Goal: Information Seeking & Learning: Learn about a topic

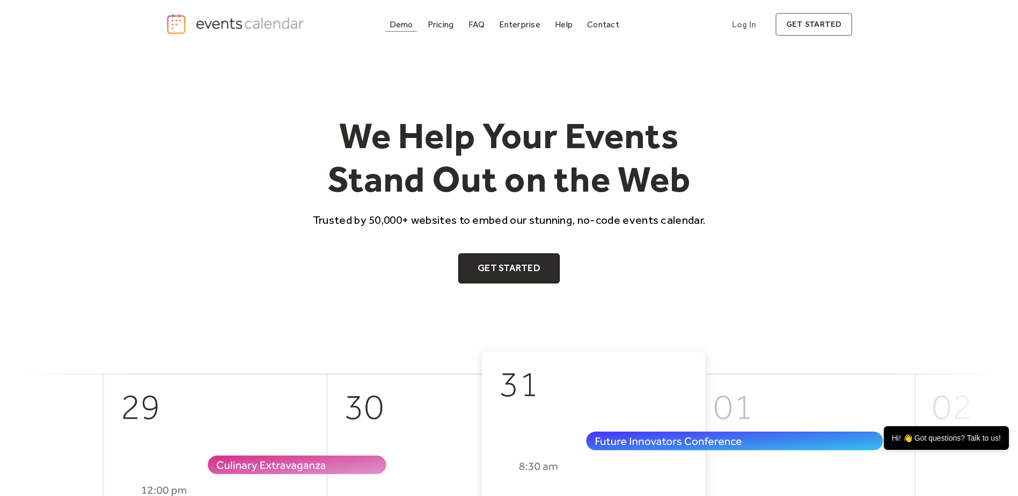
click at [399, 23] on div "Demo" at bounding box center [401, 24] width 24 height 6
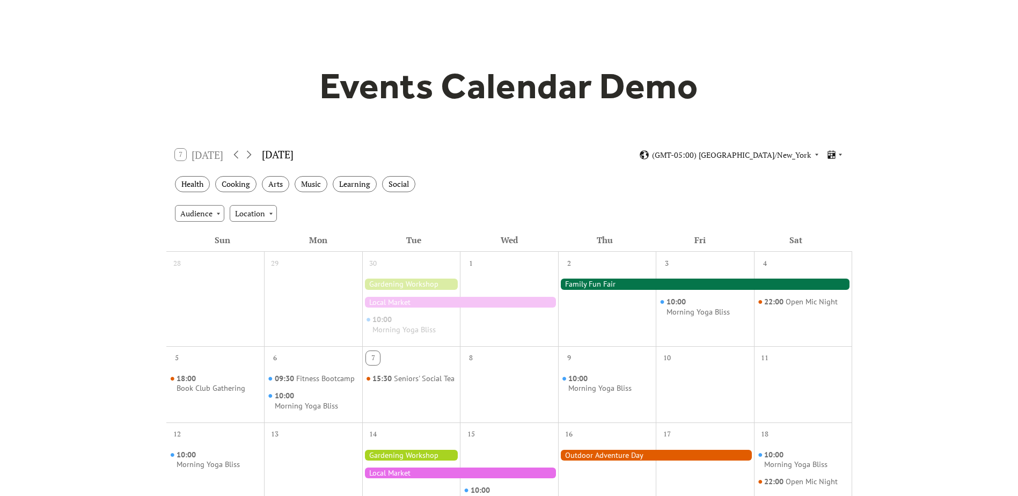
scroll to position [107, 0]
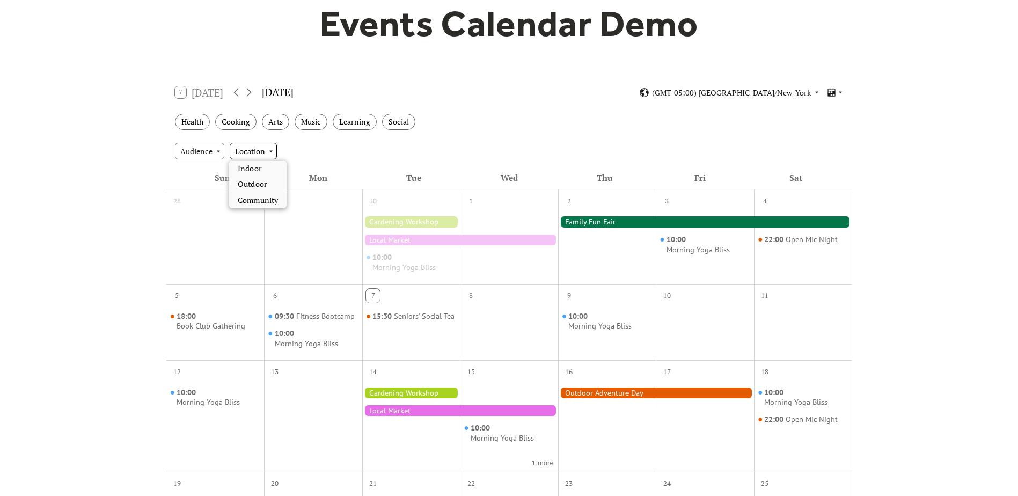
click at [264, 158] on div "Location" at bounding box center [253, 151] width 47 height 16
click at [351, 153] on div "Audience Location" at bounding box center [509, 150] width 686 height 29
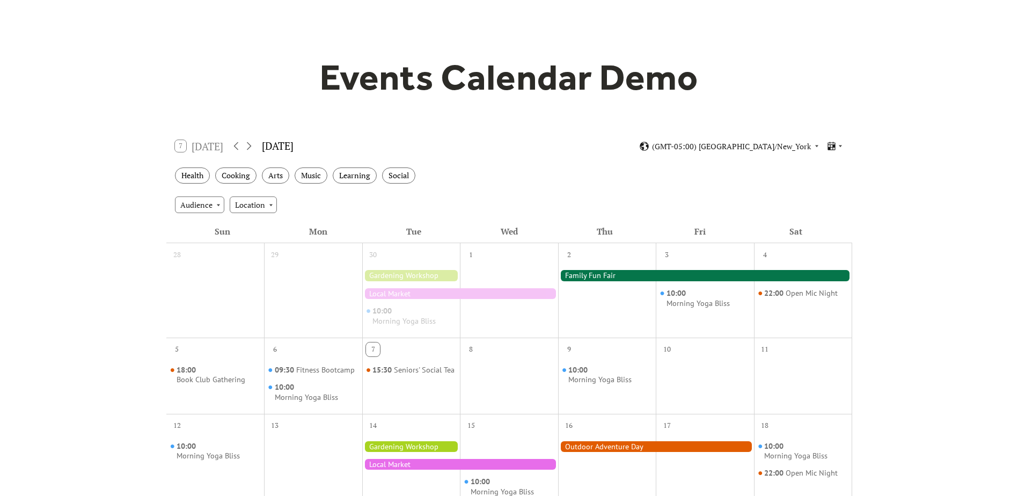
scroll to position [0, 0]
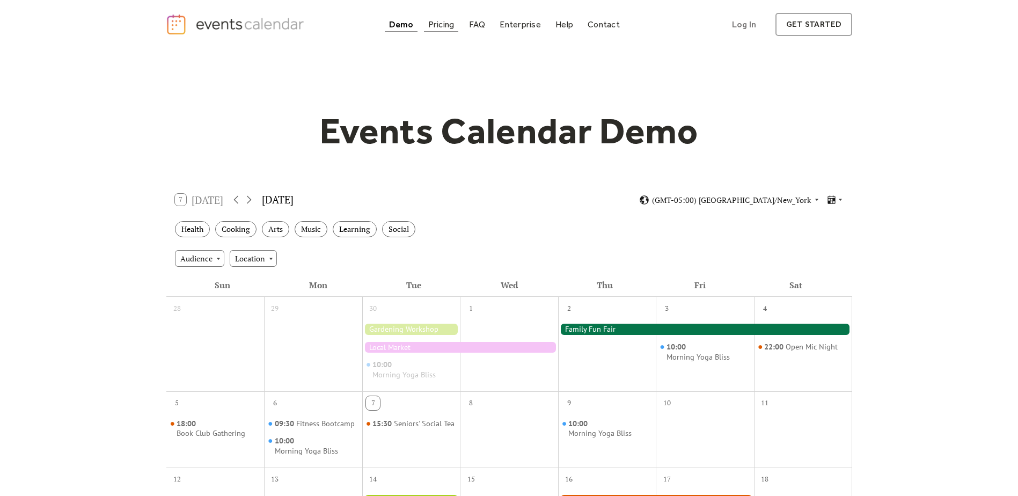
click at [445, 26] on div "Pricing" at bounding box center [441, 24] width 26 height 6
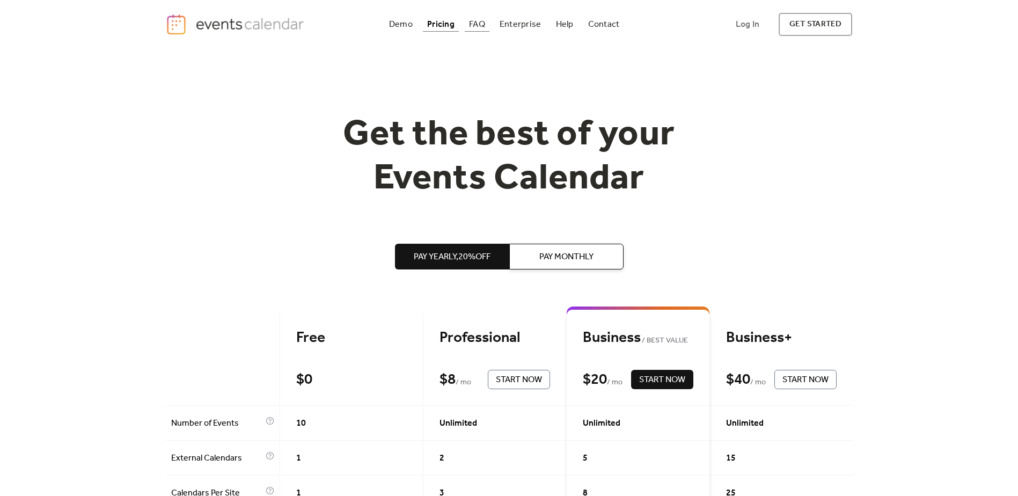
click at [476, 21] on div "FAQ" at bounding box center [477, 24] width 16 height 6
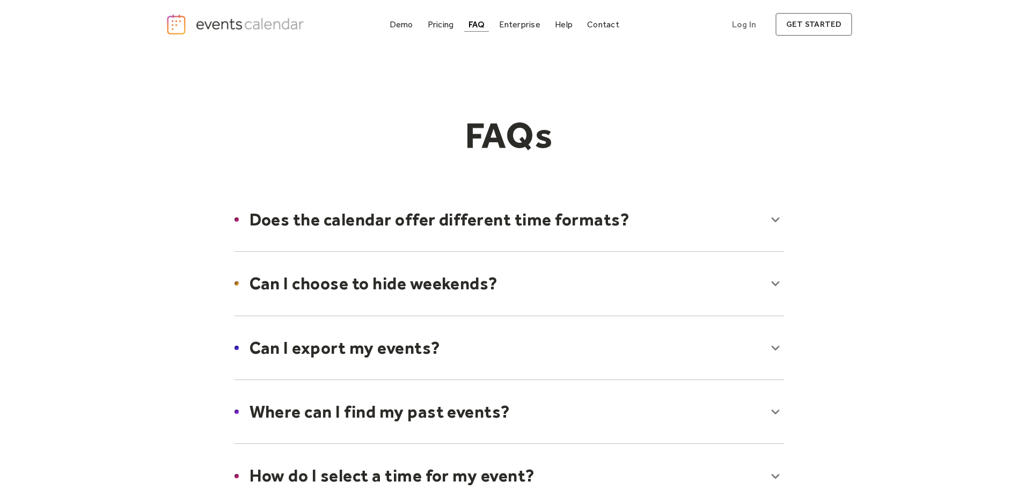
click at [573, 220] on div at bounding box center [509, 219] width 571 height 65
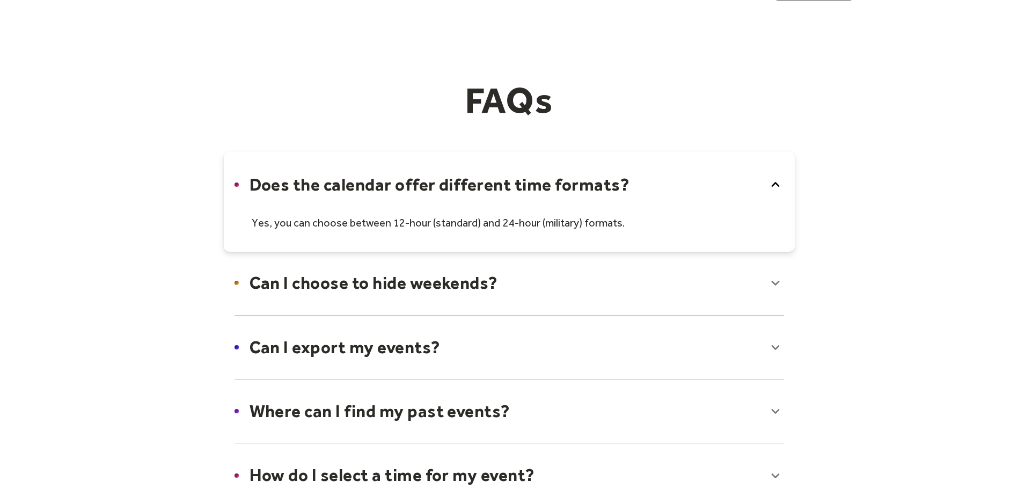
scroll to position [107, 0]
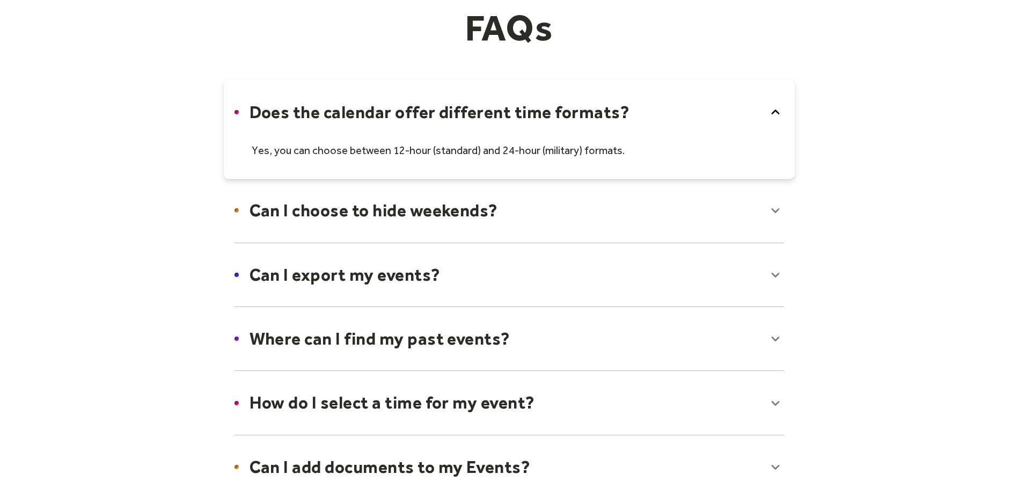
click at [475, 222] on div at bounding box center [509, 210] width 571 height 65
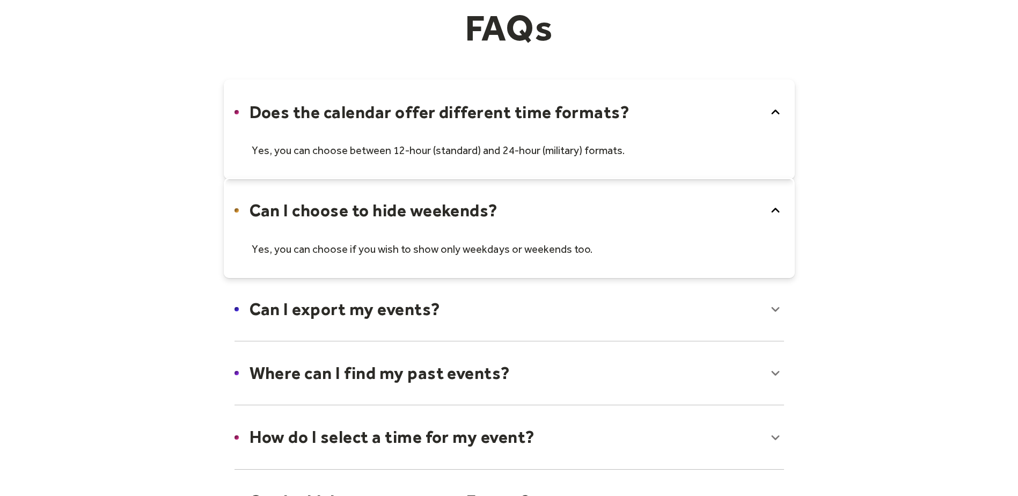
click at [456, 306] on div at bounding box center [509, 308] width 571 height 65
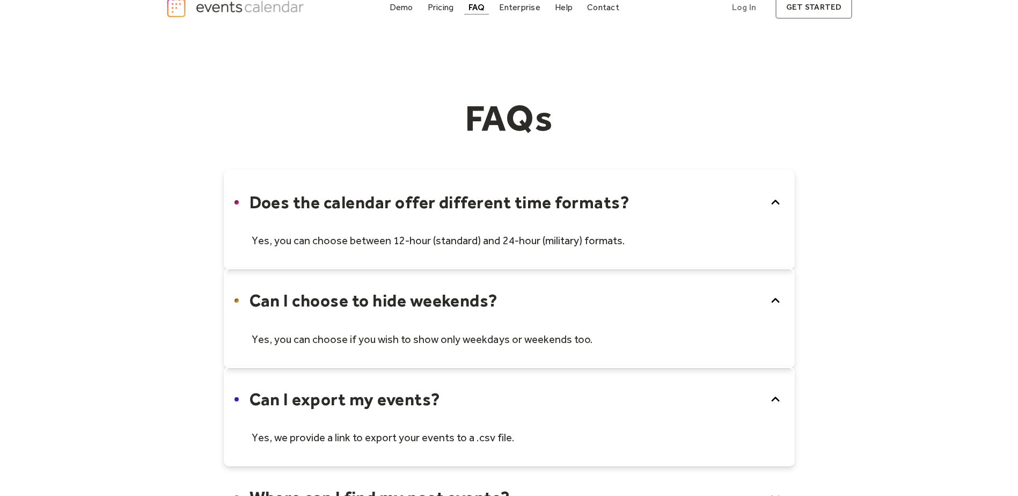
scroll to position [0, 0]
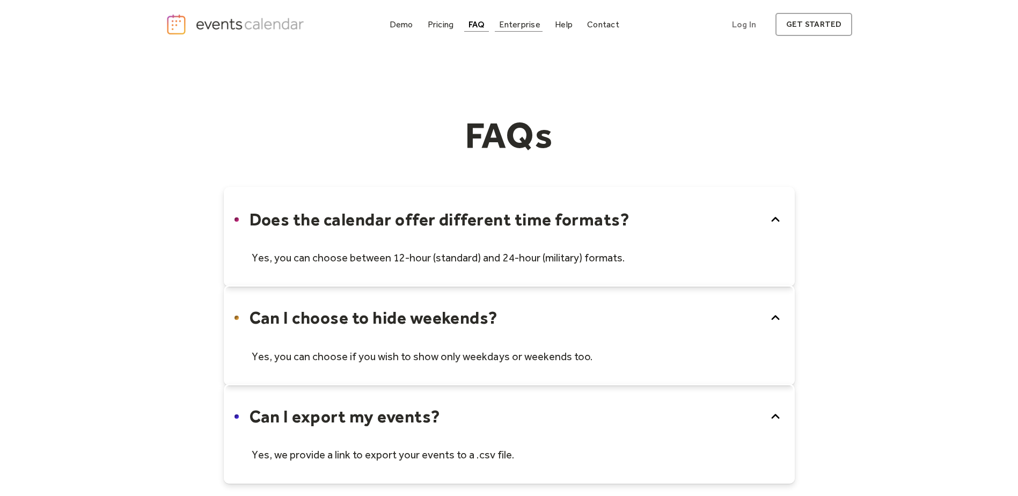
click at [509, 27] on div "Enterprise" at bounding box center [519, 24] width 41 height 6
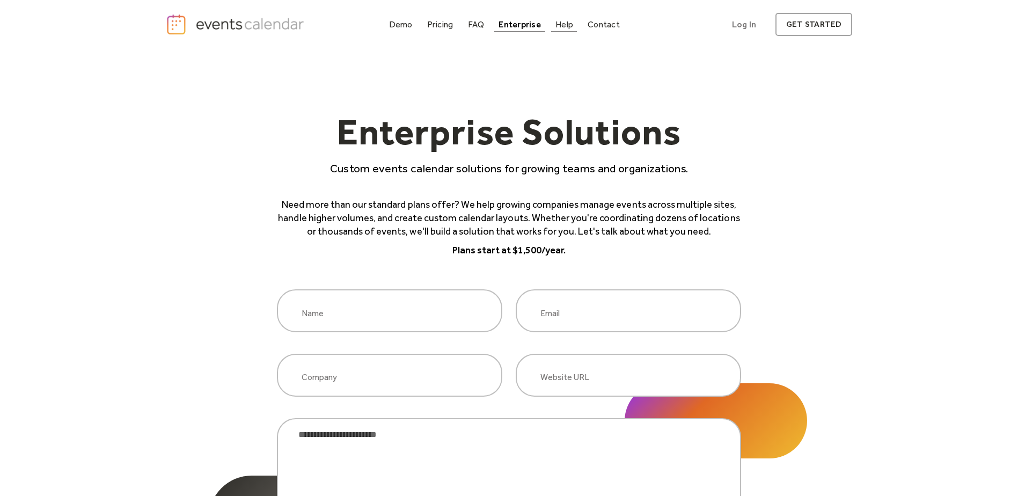
click at [563, 23] on div "Help" at bounding box center [564, 24] width 18 height 6
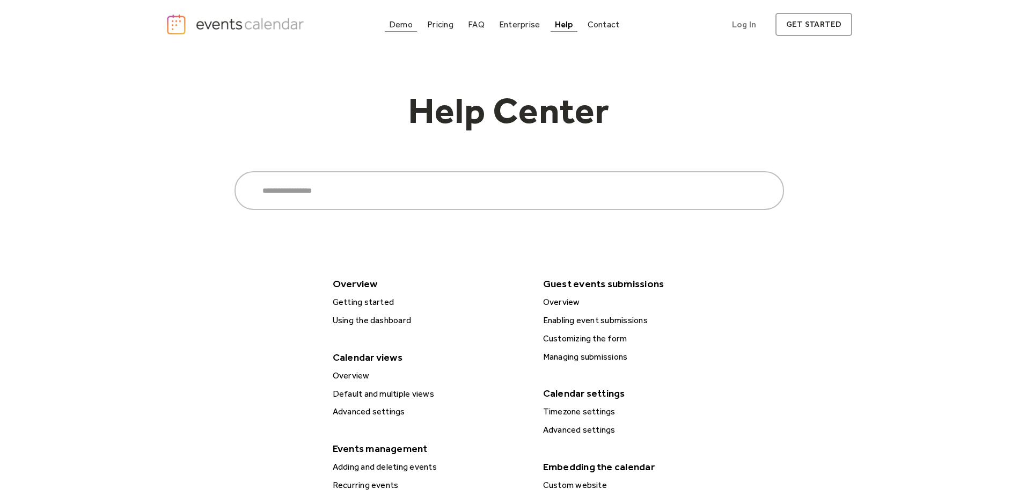
click at [390, 18] on link "Demo" at bounding box center [401, 24] width 32 height 14
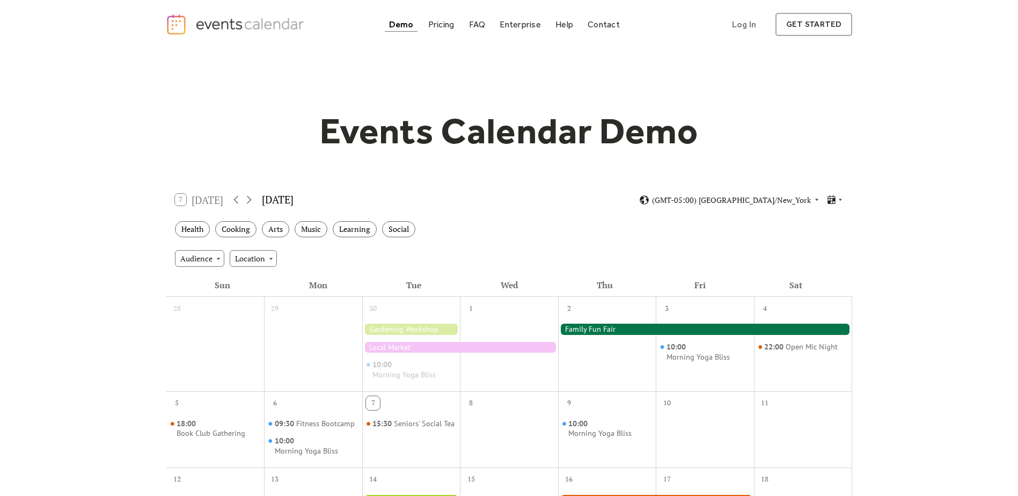
click at [587, 323] on div at bounding box center [705, 328] width 294 height 11
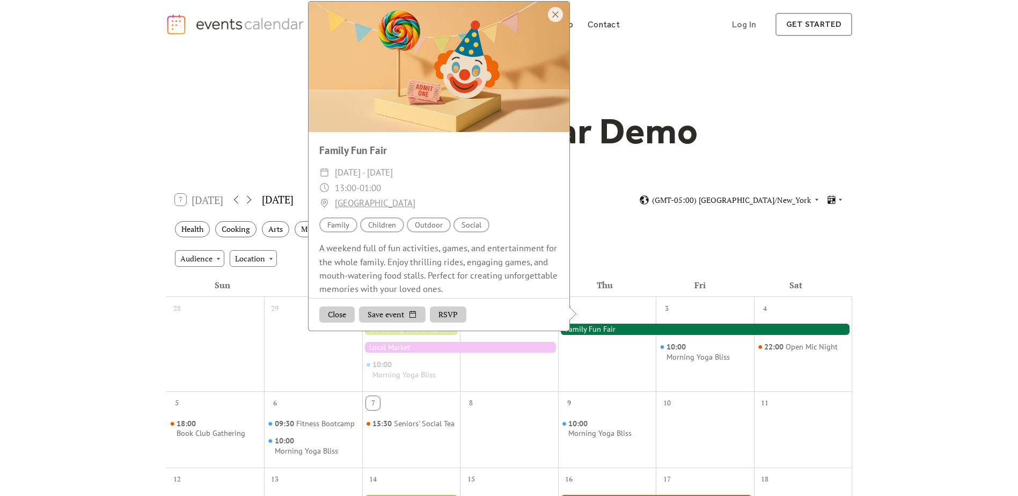
click at [340, 323] on button "Close" at bounding box center [336, 315] width 35 height 16
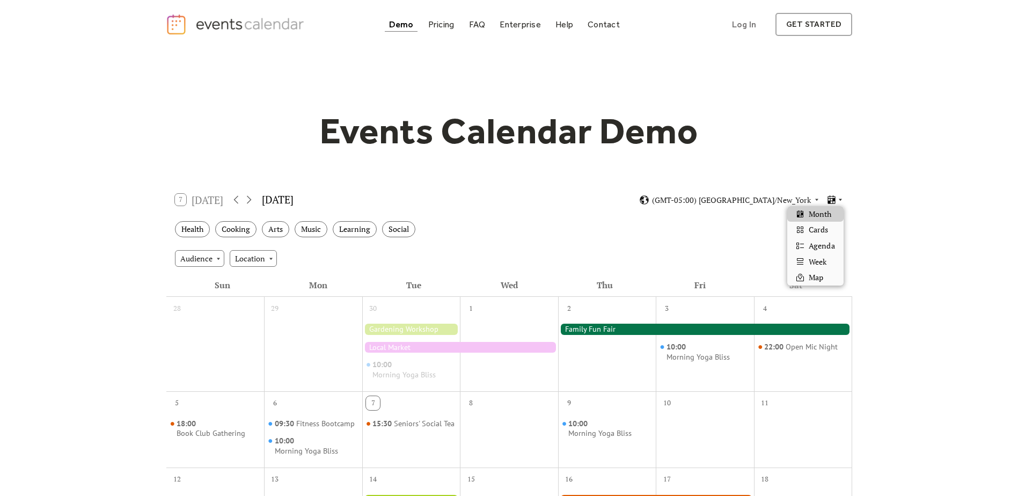
click at [835, 201] on icon at bounding box center [832, 199] width 8 height 9
click at [829, 233] on div "Cards" at bounding box center [815, 230] width 56 height 16
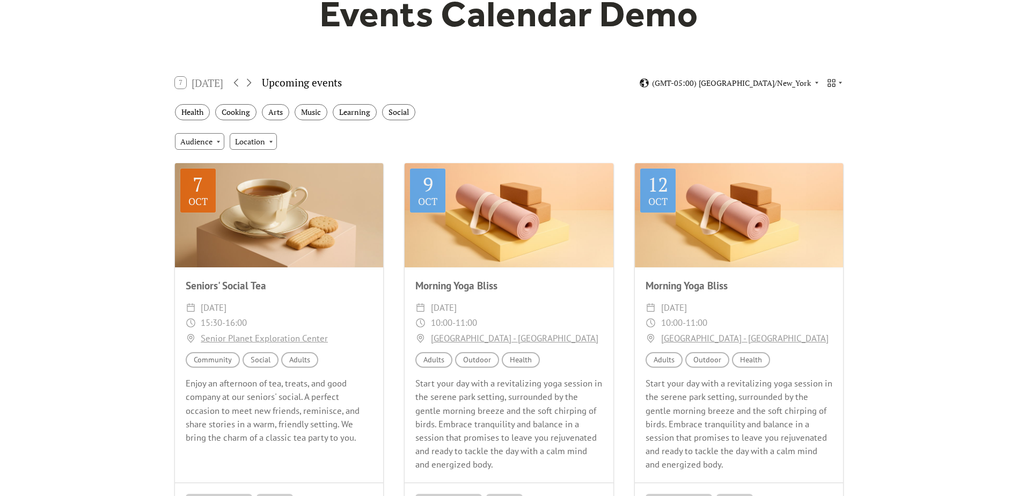
scroll to position [107, 0]
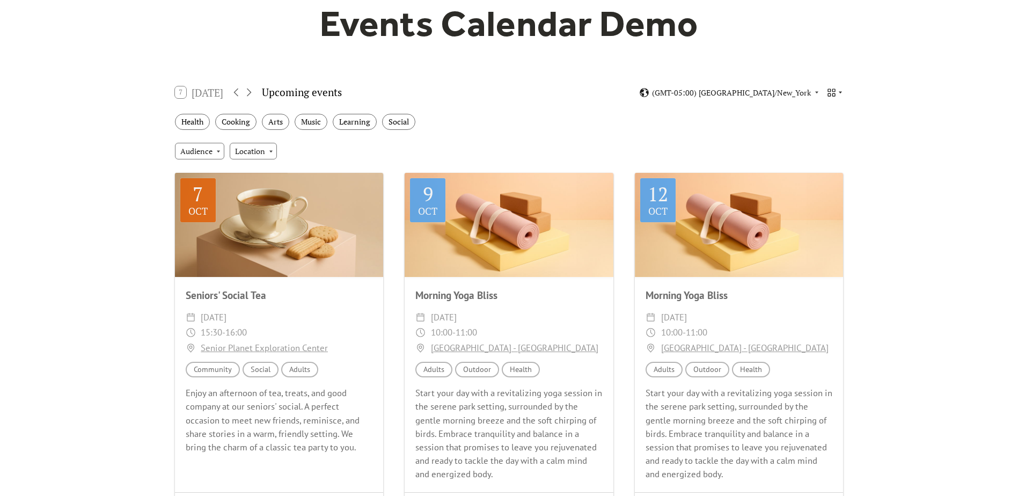
click at [841, 93] on icon at bounding box center [840, 92] width 6 height 6
click at [817, 173] on span "Map" at bounding box center [815, 170] width 14 height 12
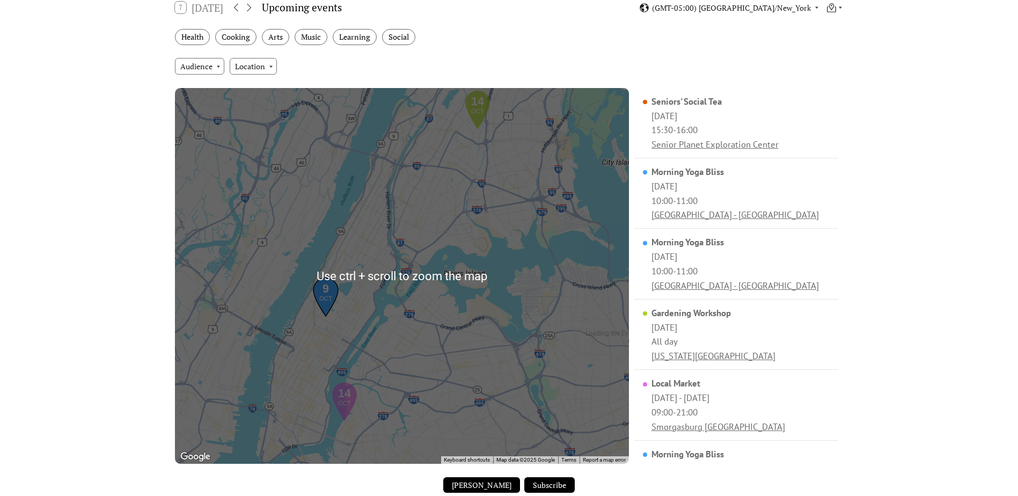
scroll to position [161, 0]
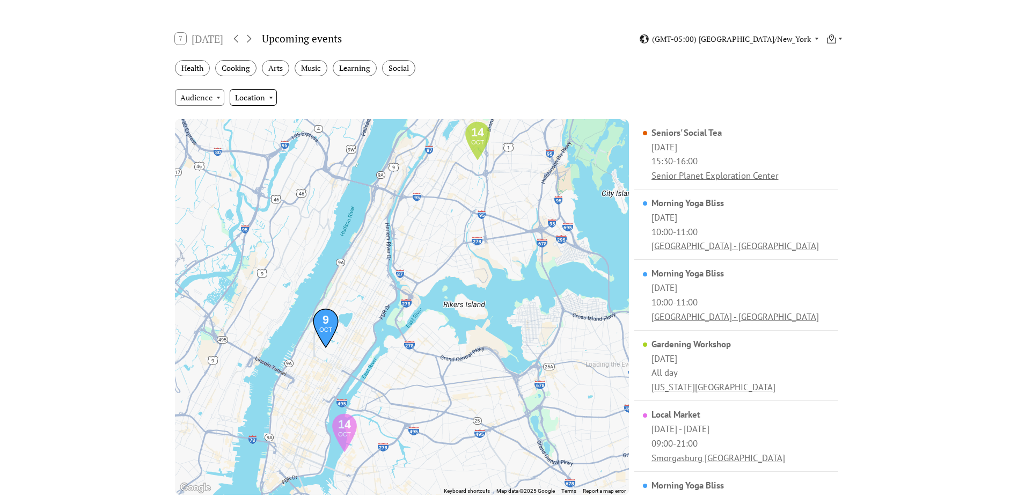
click at [265, 106] on div "Audience Location" at bounding box center [509, 97] width 686 height 29
click at [270, 97] on div "Location" at bounding box center [253, 97] width 47 height 16
click at [376, 91] on div "Audience Location" at bounding box center [509, 97] width 686 height 29
click at [835, 36] on icon at bounding box center [831, 39] width 10 height 10
click at [830, 101] on div "Week" at bounding box center [815, 101] width 56 height 16
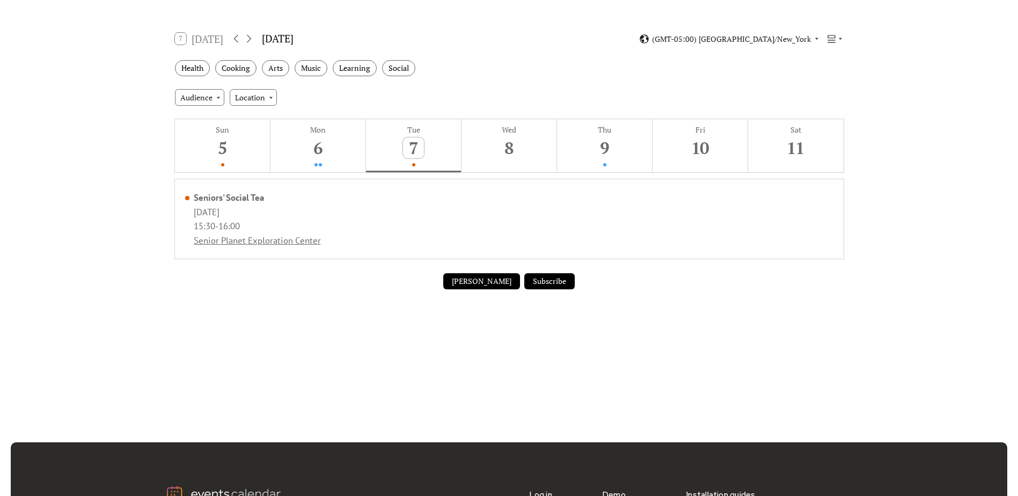
click at [843, 41] on div "7 Today October 2025 (GMT-05:00) America/New_York" at bounding box center [509, 39] width 686 height 28
click at [841, 39] on icon at bounding box center [840, 38] width 6 height 6
click at [828, 68] on span "Cards" at bounding box center [817, 69] width 19 height 12
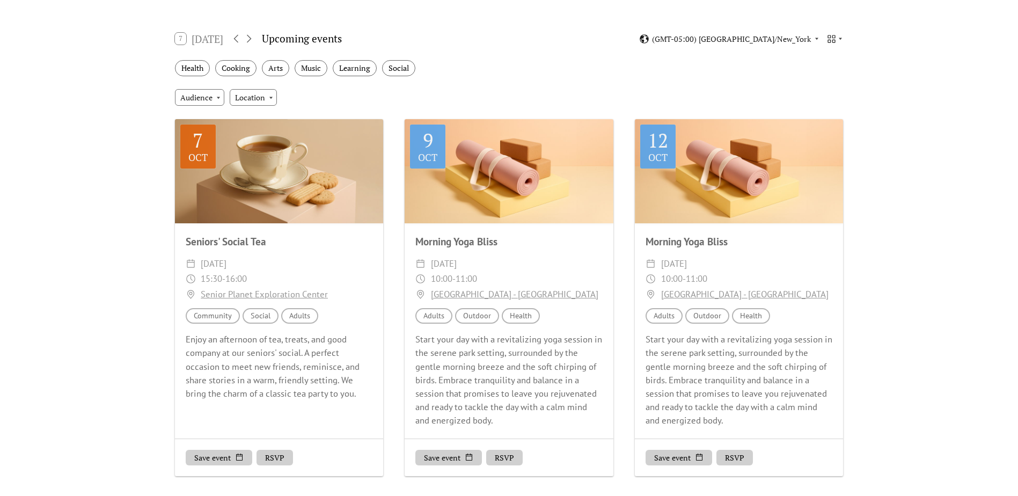
click at [896, 71] on div "Events Calendar Demo Loading the Events Calendar..." at bounding box center [509, 419] width 1018 height 1063
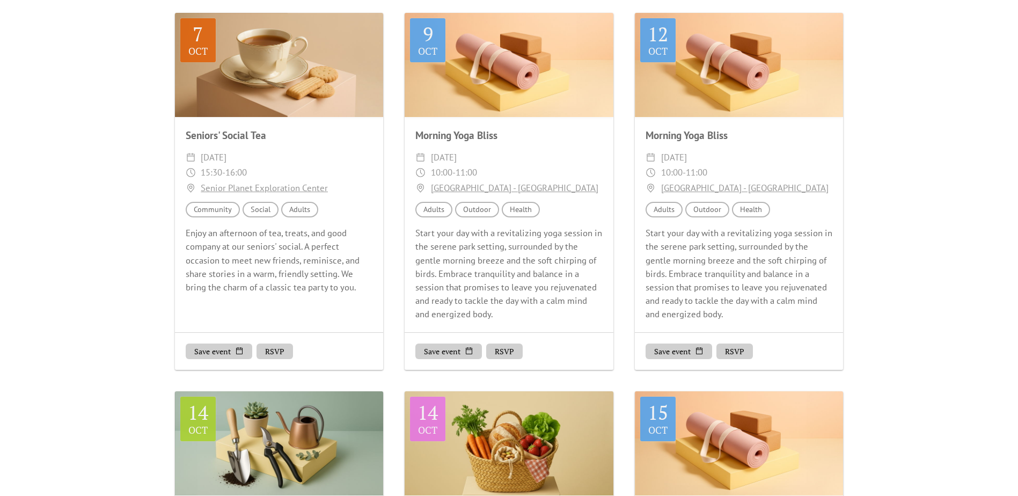
scroll to position [268, 0]
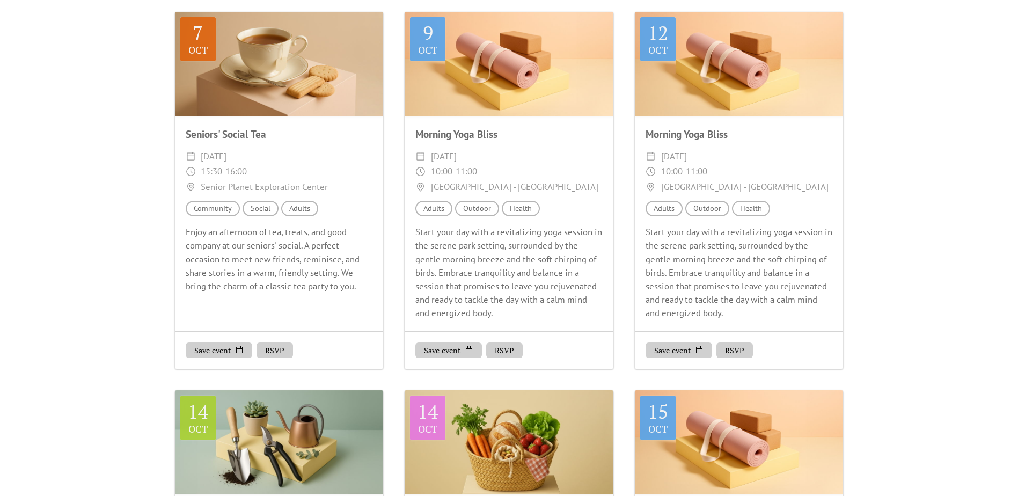
click at [238, 350] on button "Save event" at bounding box center [219, 350] width 67 height 16
click at [154, 351] on div "Events Calendar Demo Loading the Events Calendar..." at bounding box center [509, 312] width 1018 height 1063
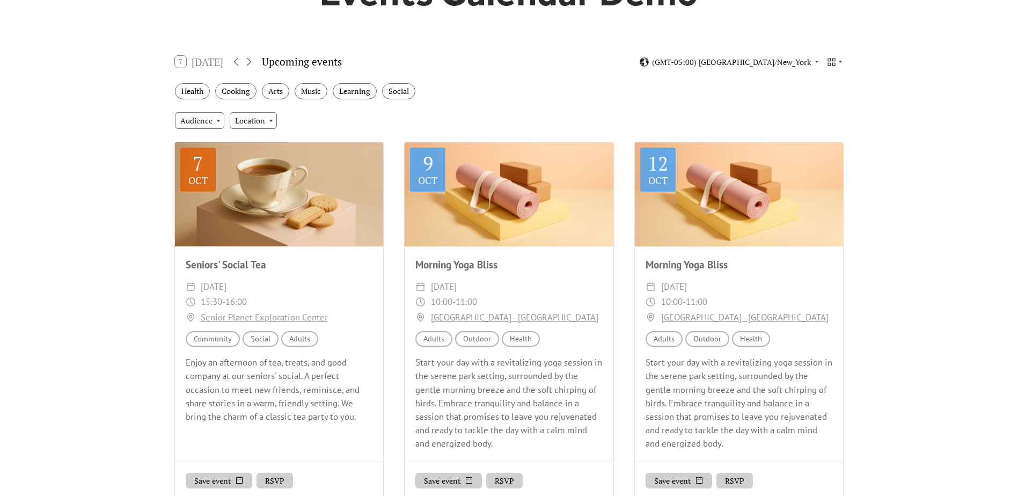
scroll to position [0, 0]
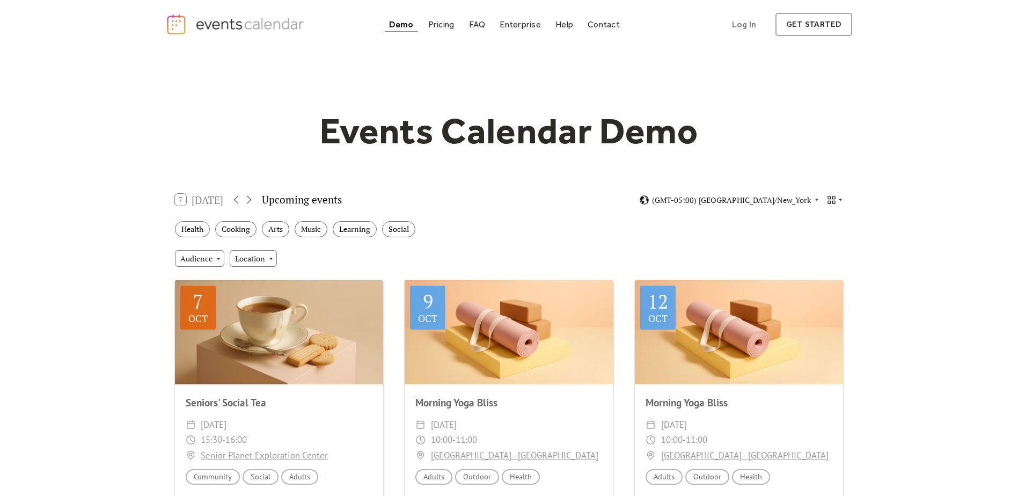
click at [837, 197] on icon at bounding box center [840, 199] width 6 height 6
click at [447, 25] on div "Pricing" at bounding box center [441, 24] width 26 height 6
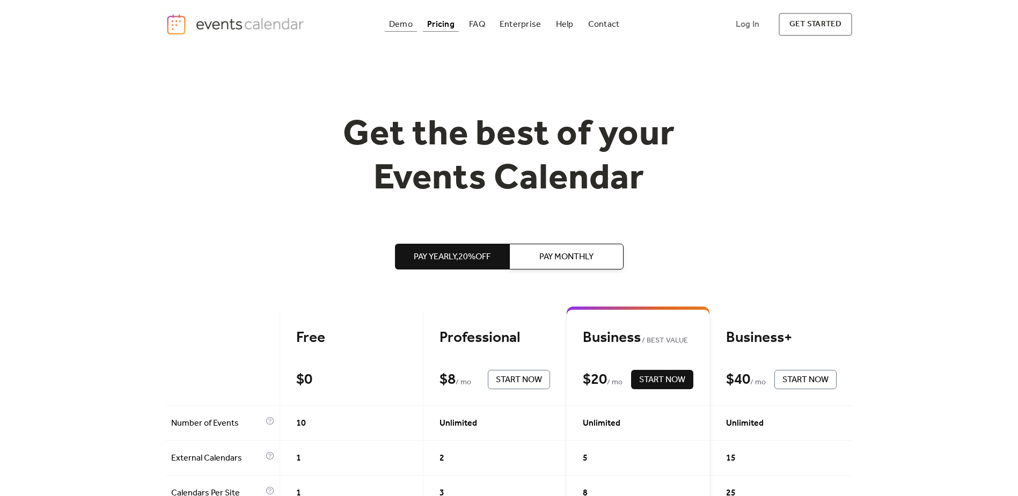
click at [410, 21] on div "Demo" at bounding box center [401, 24] width 24 height 6
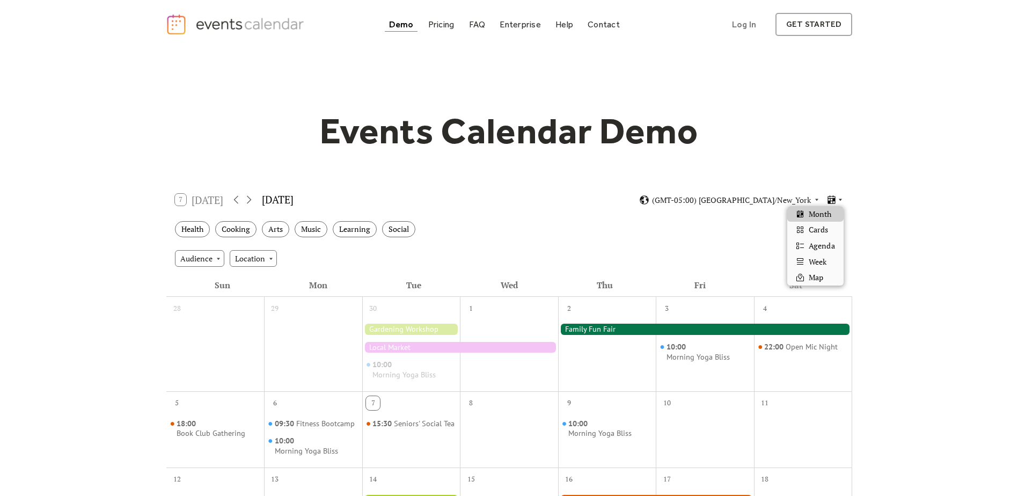
click at [839, 195] on div at bounding box center [834, 200] width 17 height 10
click at [826, 247] on span "Agenda" at bounding box center [821, 246] width 26 height 12
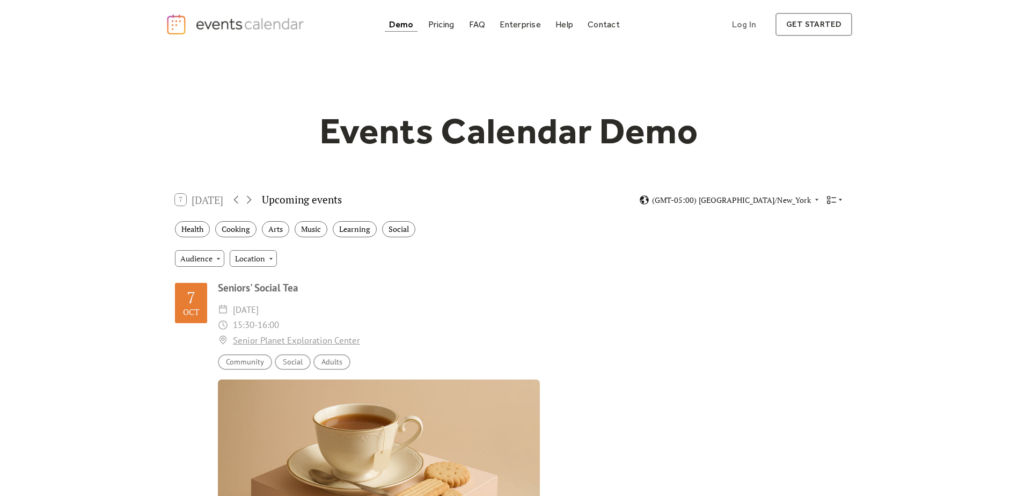
click at [840, 203] on icon at bounding box center [840, 199] width 6 height 6
click at [819, 215] on span "Month" at bounding box center [819, 214] width 23 height 12
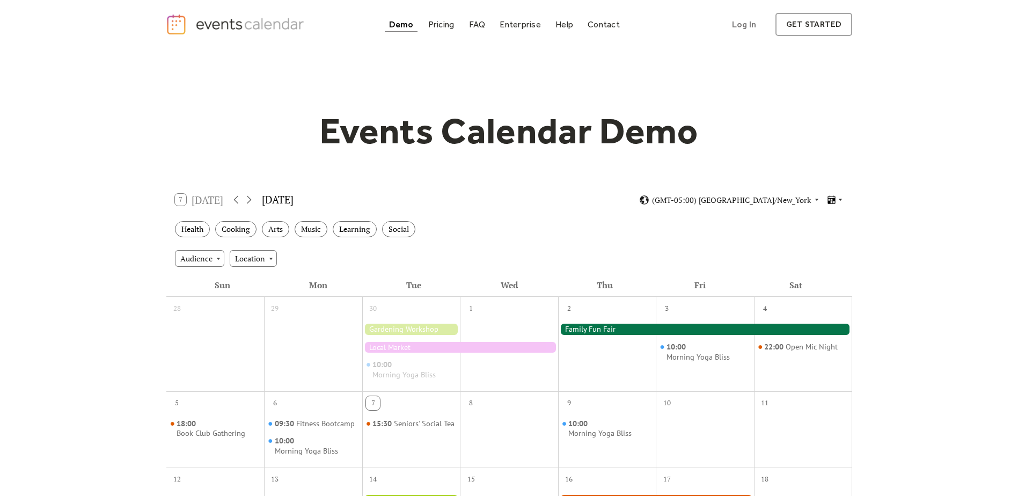
click at [840, 200] on icon at bounding box center [839, 200] width 3 height 2
click at [825, 263] on span "Week" at bounding box center [817, 262] width 18 height 12
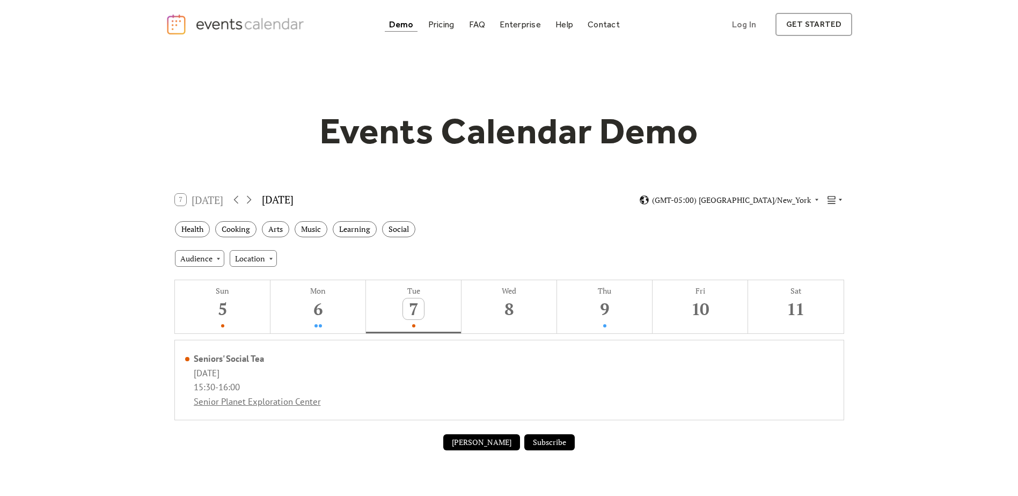
click at [841, 198] on icon at bounding box center [840, 199] width 6 height 6
click at [828, 271] on div "Map" at bounding box center [815, 277] width 56 height 16
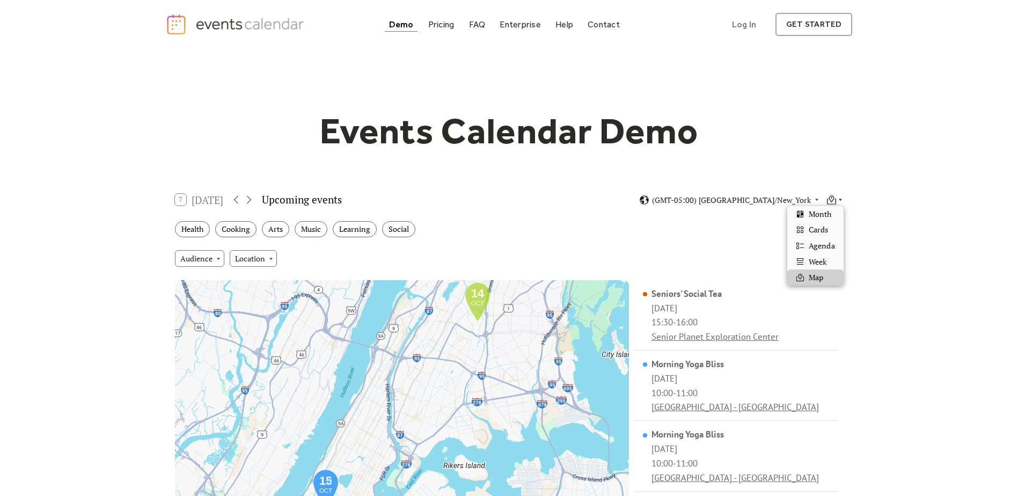
click at [839, 195] on div at bounding box center [834, 200] width 17 height 10
click at [831, 234] on div "Cards" at bounding box center [815, 230] width 56 height 16
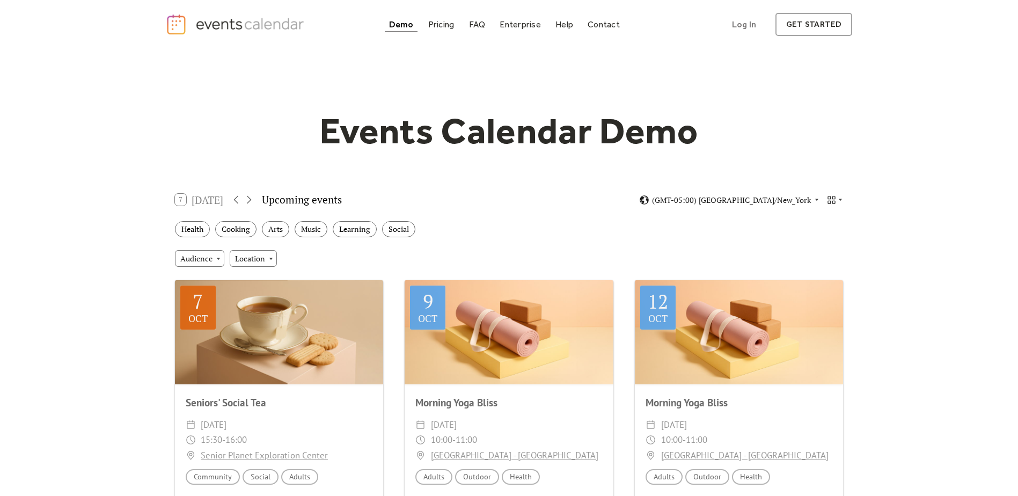
click at [441, 25] on div "Pricing" at bounding box center [441, 24] width 26 height 6
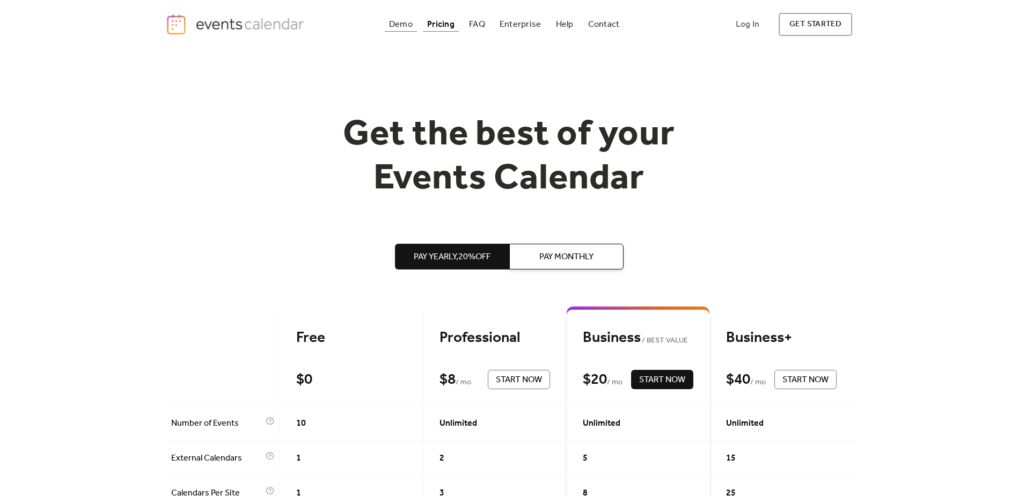
click at [401, 26] on div "Demo" at bounding box center [401, 24] width 24 height 6
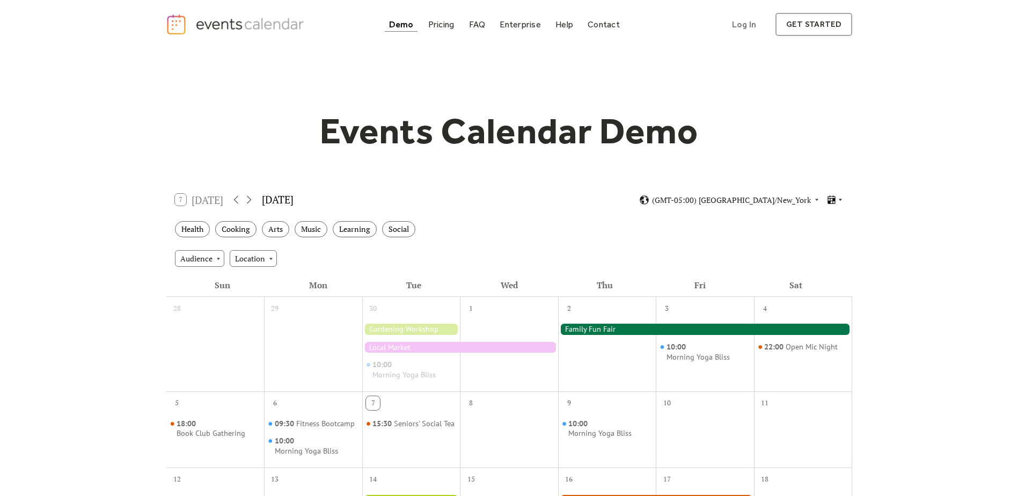
click at [841, 200] on icon at bounding box center [840, 199] width 6 height 6
click at [822, 228] on span "Cards" at bounding box center [817, 230] width 19 height 12
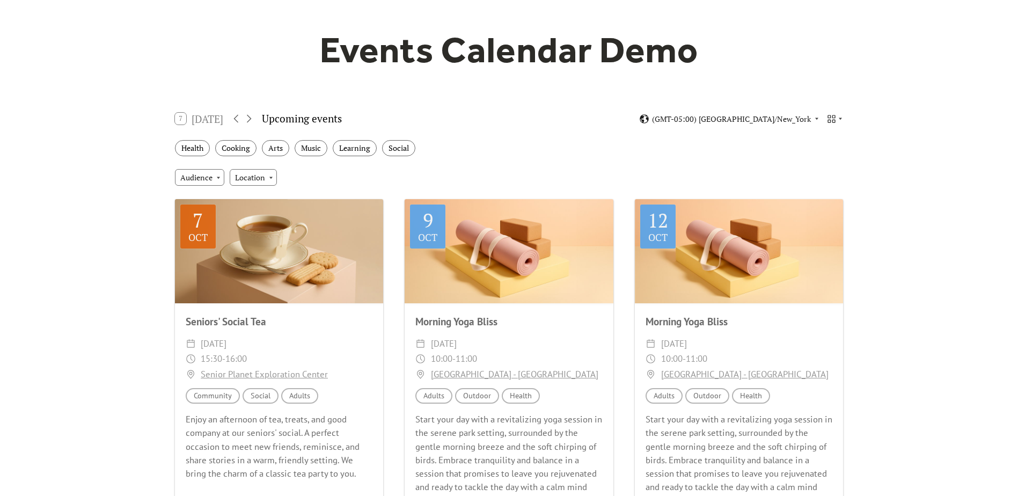
scroll to position [107, 0]
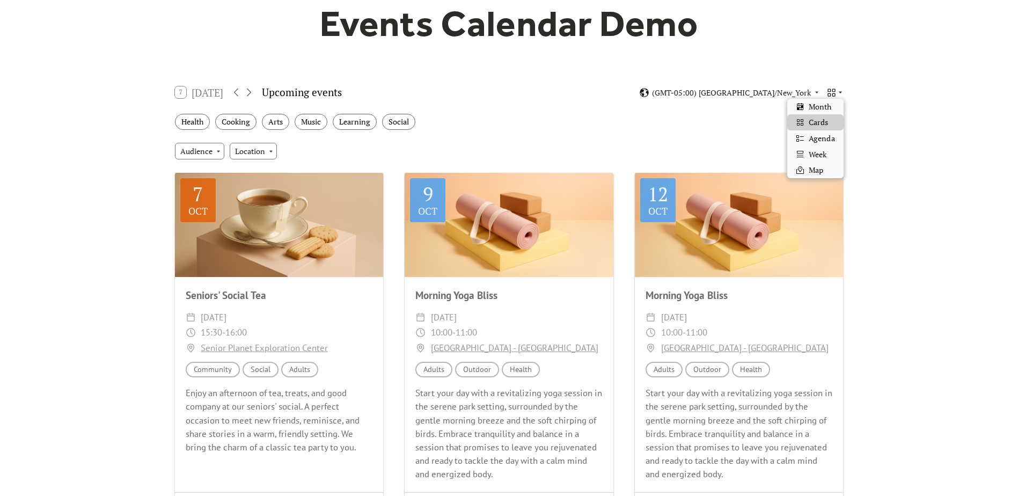
click at [838, 93] on icon at bounding box center [840, 92] width 6 height 6
click at [830, 171] on div "Map" at bounding box center [815, 170] width 56 height 16
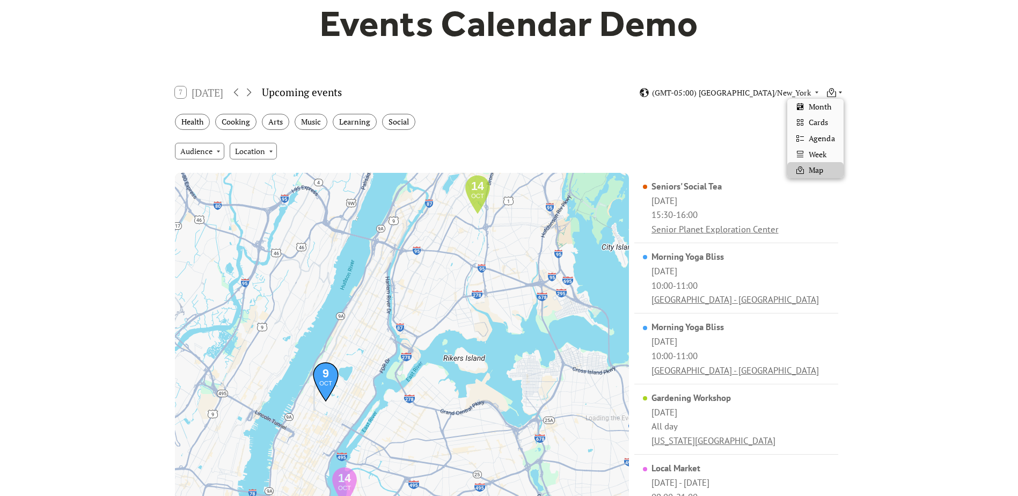
click at [838, 94] on icon at bounding box center [840, 92] width 6 height 6
click at [898, 102] on div "Events Calendar Demo Loading the Events Calendar..." at bounding box center [509, 293] width 1018 height 703
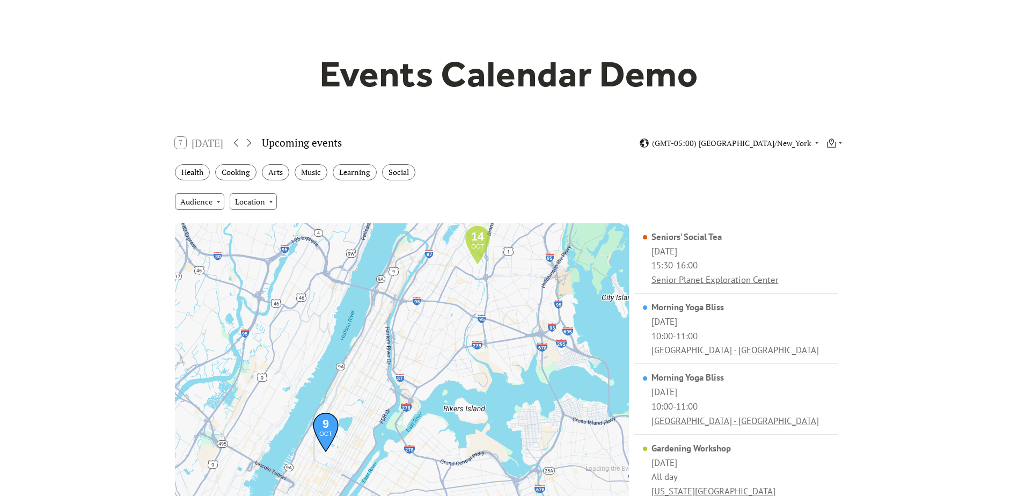
scroll to position [0, 0]
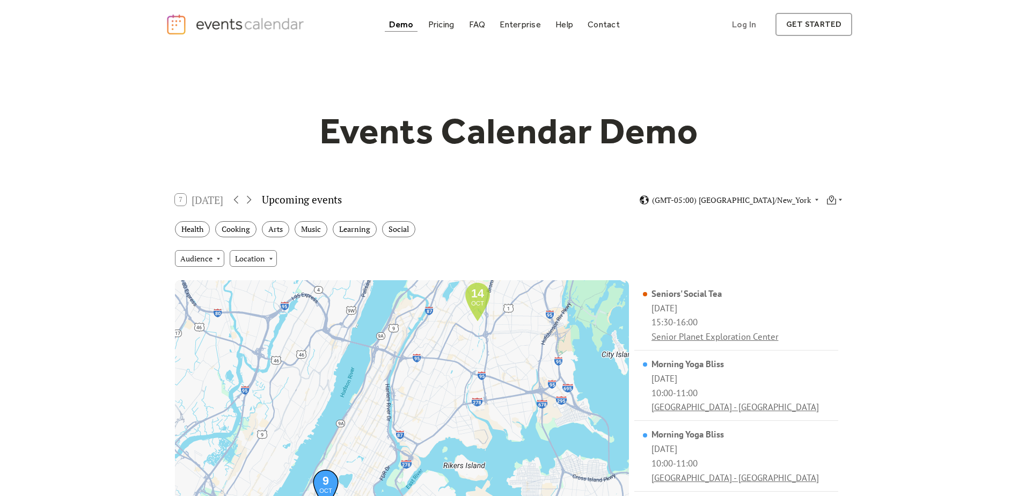
click at [709, 132] on h1 "Events Calendar Demo" at bounding box center [509, 131] width 412 height 44
click at [442, 31] on link "Pricing" at bounding box center [441, 24] width 35 height 14
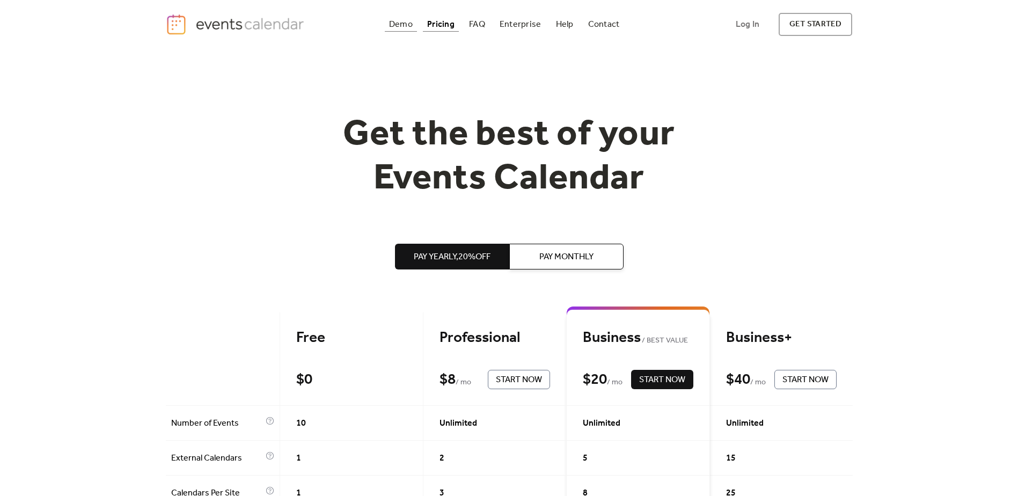
click at [399, 23] on div "Demo" at bounding box center [401, 24] width 24 height 6
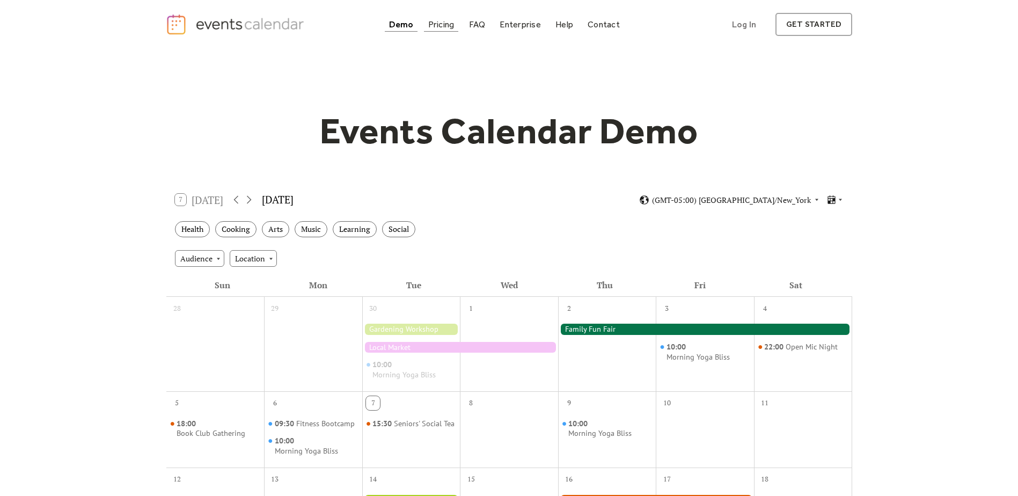
click at [449, 25] on div "Pricing" at bounding box center [441, 24] width 26 height 6
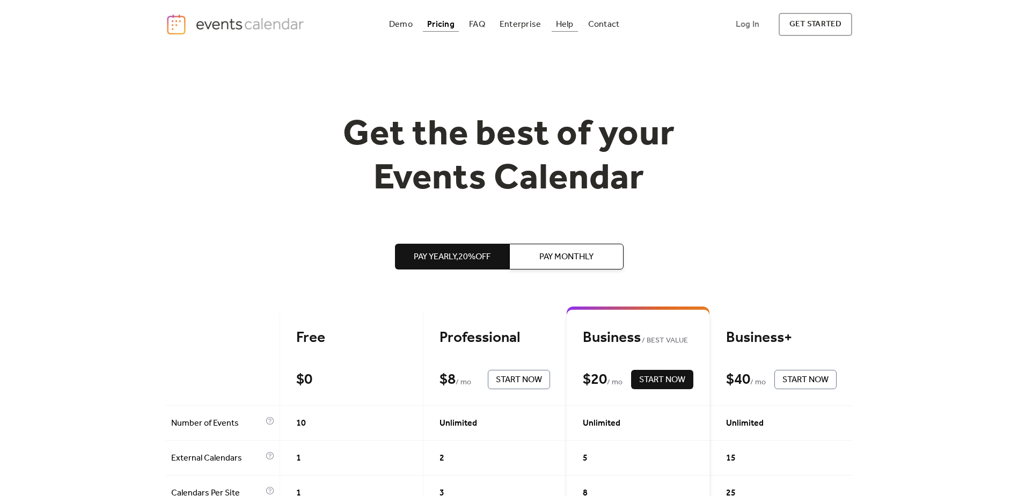
click at [571, 24] on div "Help" at bounding box center [565, 24] width 18 height 6
